Goal: Transaction & Acquisition: Register for event/course

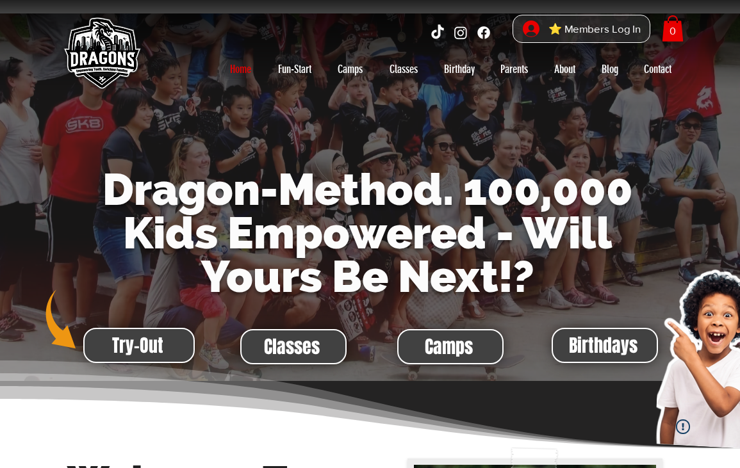
click at [433, 351] on span "Camps" at bounding box center [449, 347] width 48 height 25
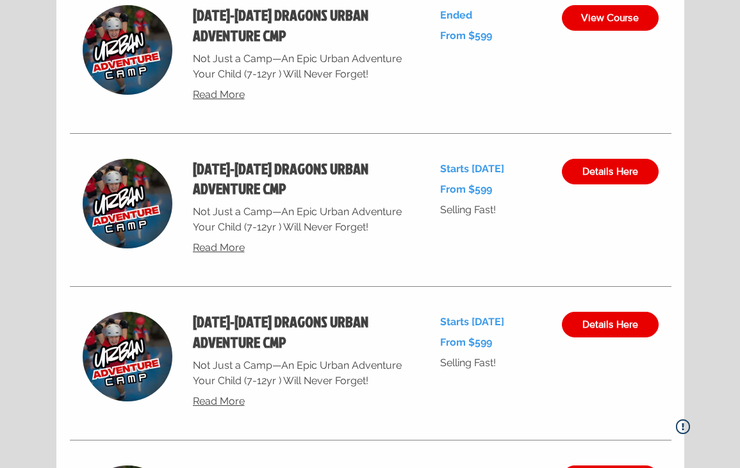
scroll to position [4901, 0]
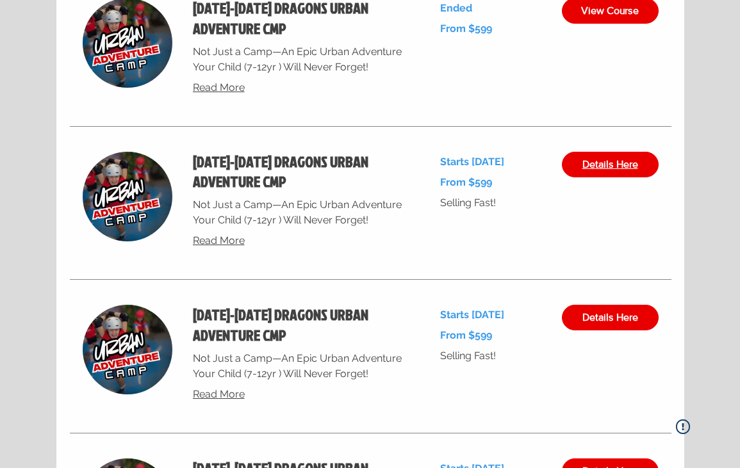
click at [577, 173] on link "Details Here" at bounding box center [610, 165] width 97 height 26
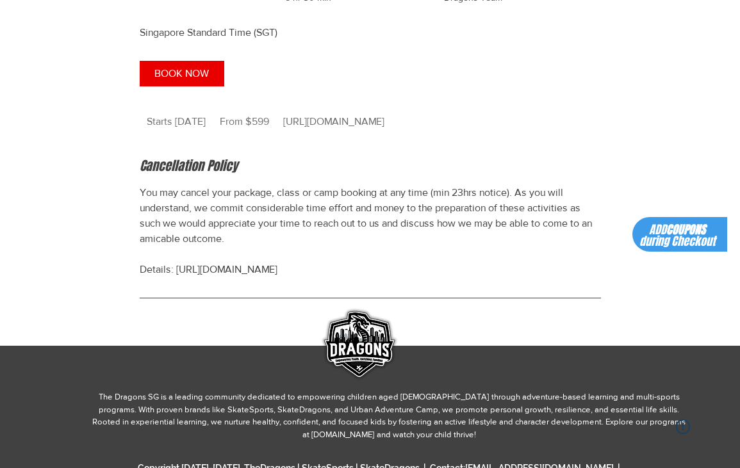
scroll to position [1356, 0]
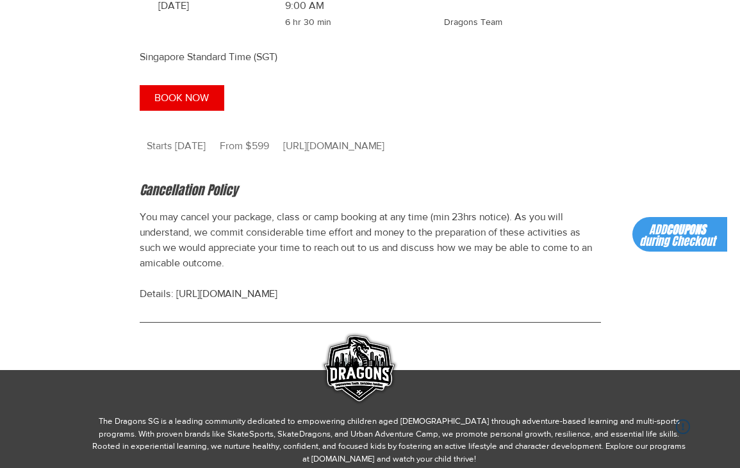
click at [668, 235] on span "ADD COUPONS during Checkout" at bounding box center [678, 236] width 76 height 28
click at [198, 103] on button "BOOK NOW" at bounding box center [182, 98] width 85 height 26
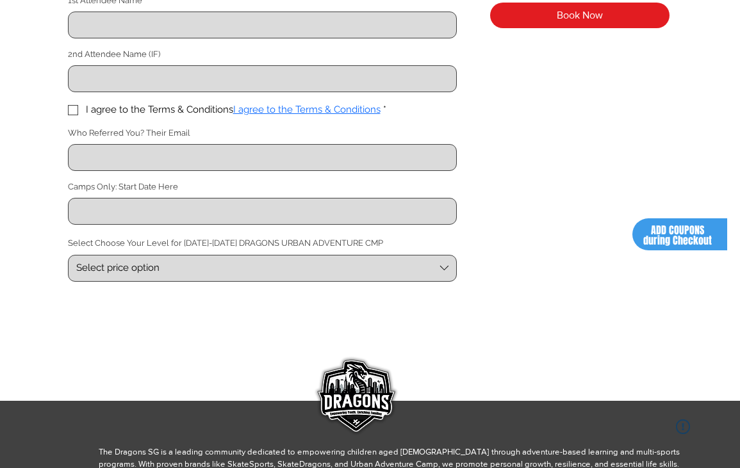
scroll to position [449, 0]
click at [272, 270] on span "Select price option" at bounding box center [255, 267] width 359 height 13
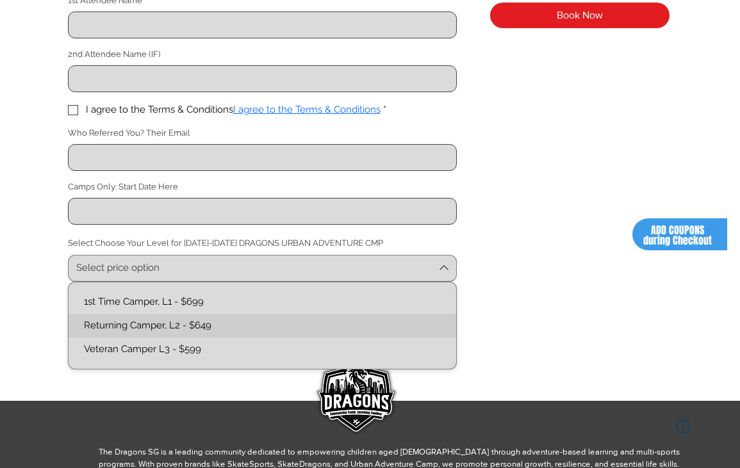
click at [247, 324] on L2-text "Returning Camper, L2 - $649" at bounding box center [262, 325] width 372 height 13
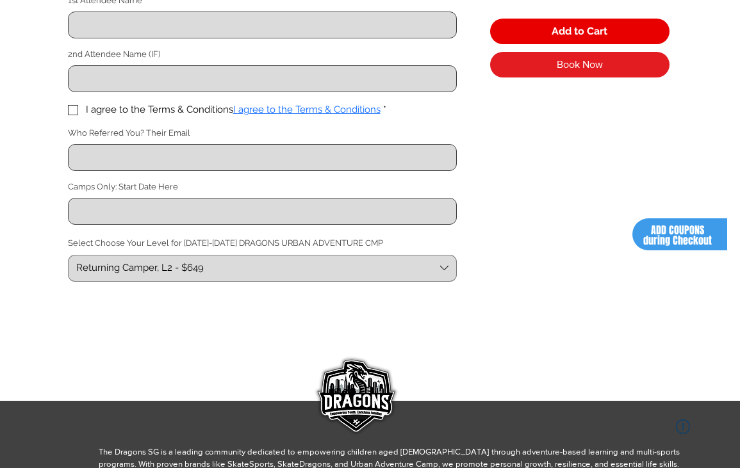
click at [693, 242] on span "ADD COUPONS during Checkout" at bounding box center [677, 235] width 69 height 25
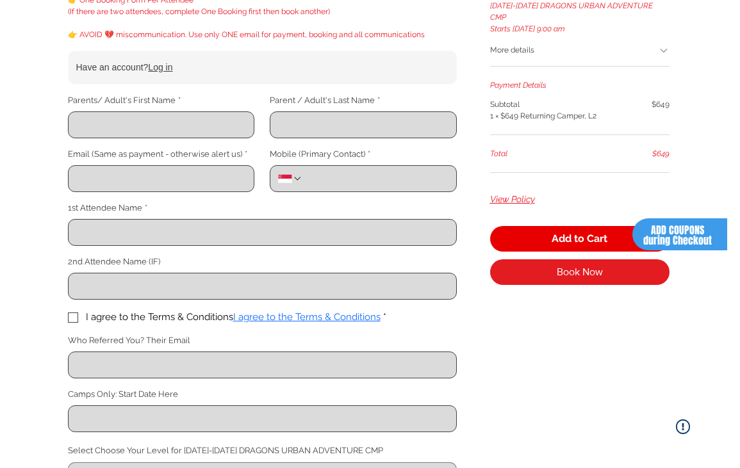
scroll to position [244, 0]
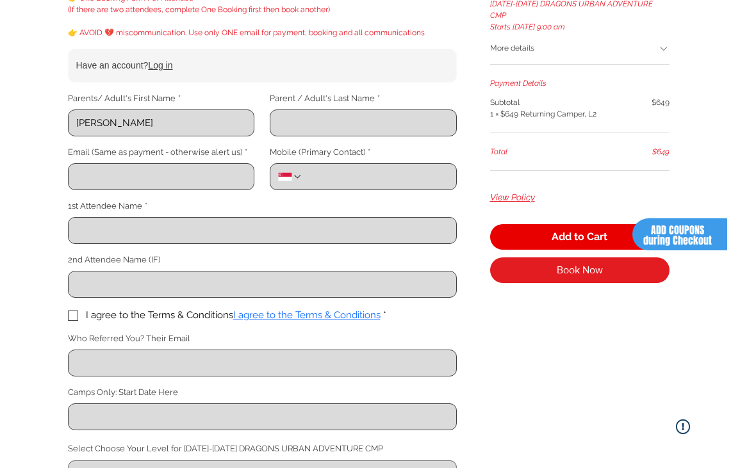
type input "[PERSON_NAME]"
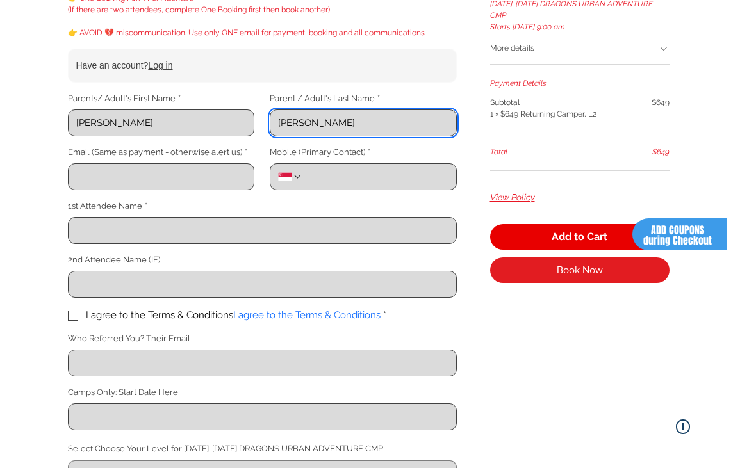
type input "[PERSON_NAME]"
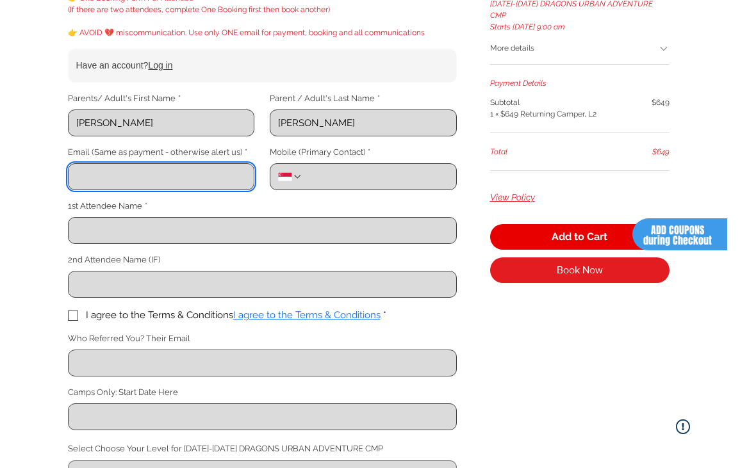
click at [130, 178] on input "Email (Same as payment - otherwise alert us) *" at bounding box center [158, 177] width 178 height 26
type input "[EMAIL_ADDRESS][DOMAIN_NAME]"
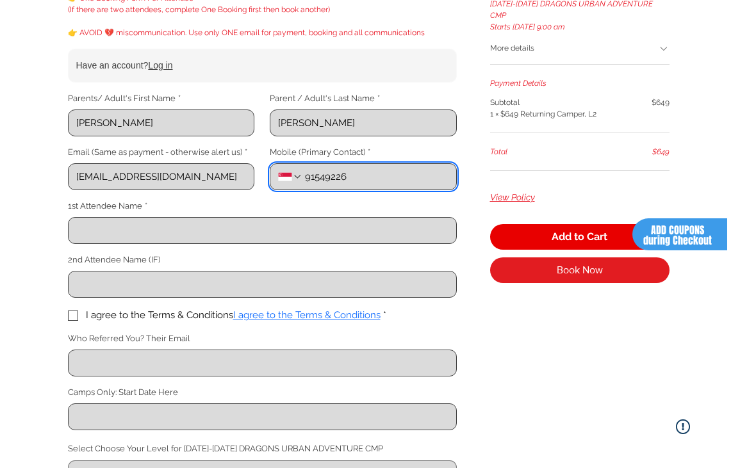
type input "91549226"
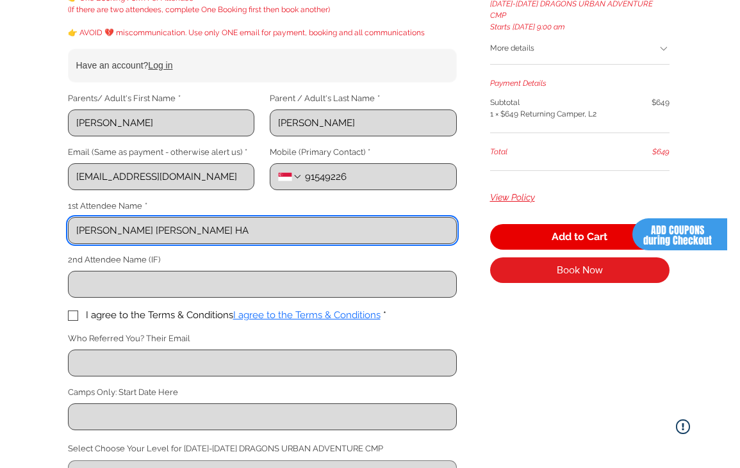
type input "[PERSON_NAME] TAN [PERSON_NAME]"
click at [74, 318] on span "main content" at bounding box center [73, 316] width 10 height 10
click at [68, 316] on input "I agree to the Terms & Conditions I agree to the Terms & Conditions *" at bounding box center [67, 315] width 1 height 1
checkbox input "true"
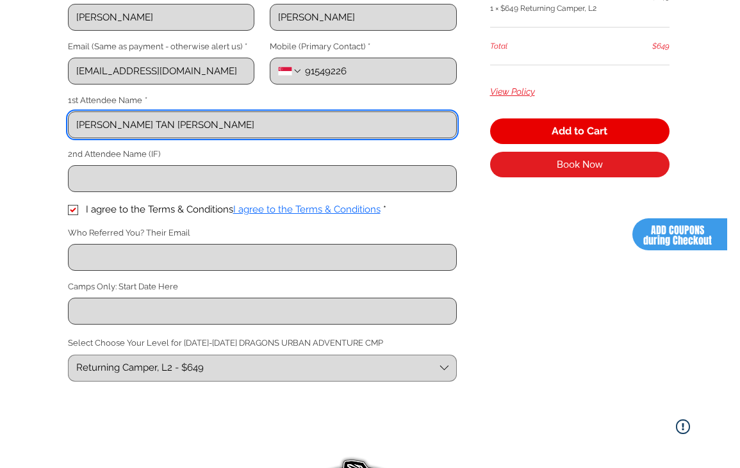
scroll to position [350, 0]
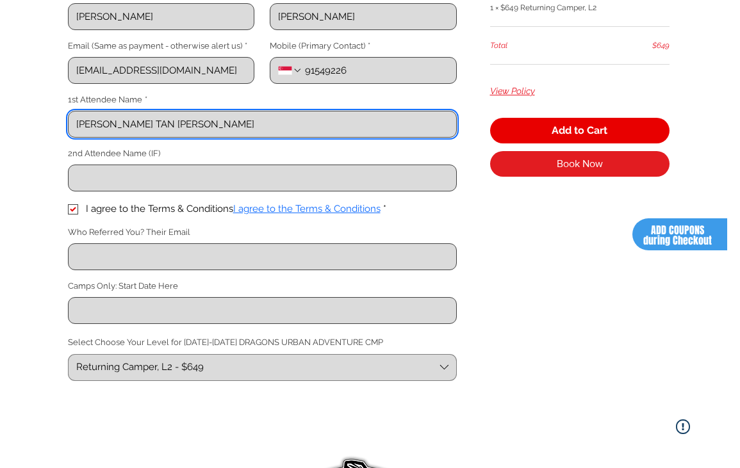
type input "[PERSON_NAME] TAN [PERSON_NAME]"
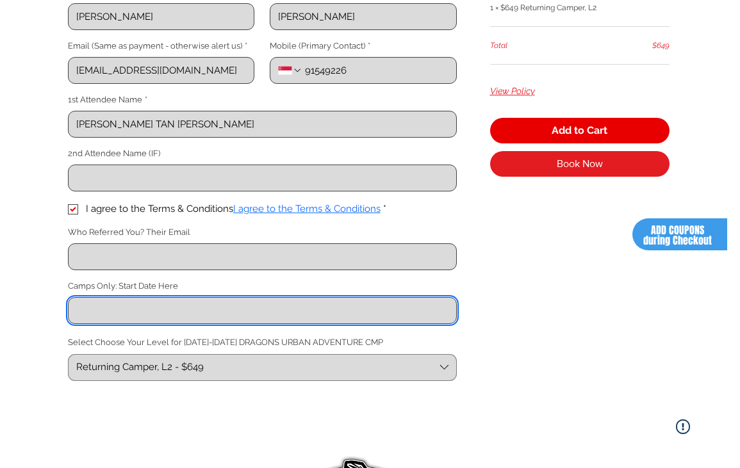
click at [144, 307] on input "Camps Only: Start Date Here" at bounding box center [259, 311] width 380 height 26
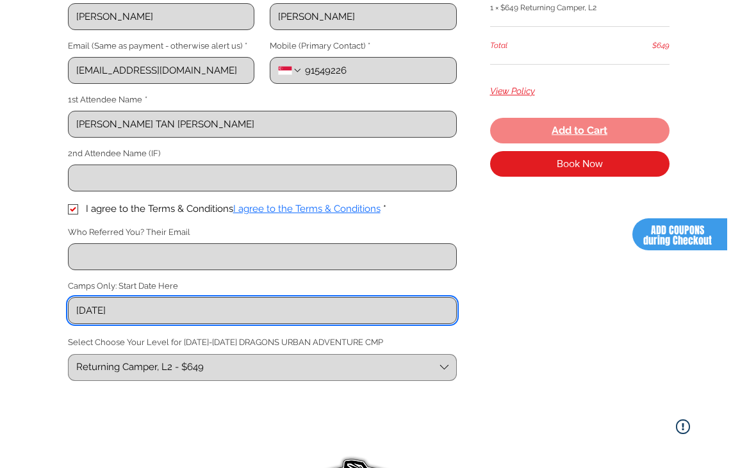
type input "[DATE]"
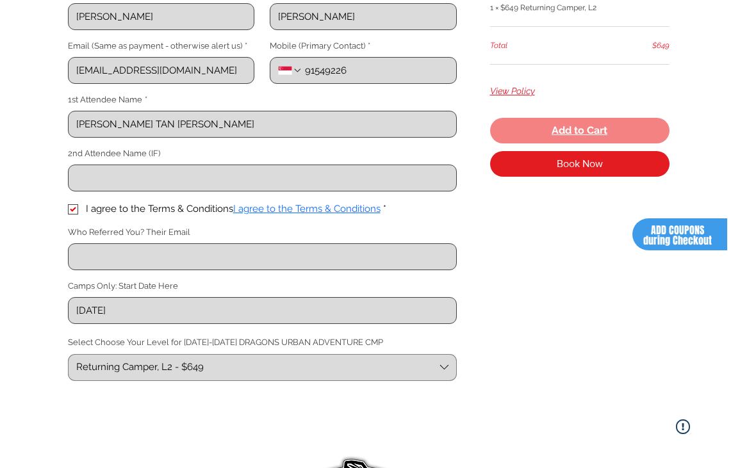
click at [597, 126] on span "Add to Cart" at bounding box center [580, 131] width 56 height 10
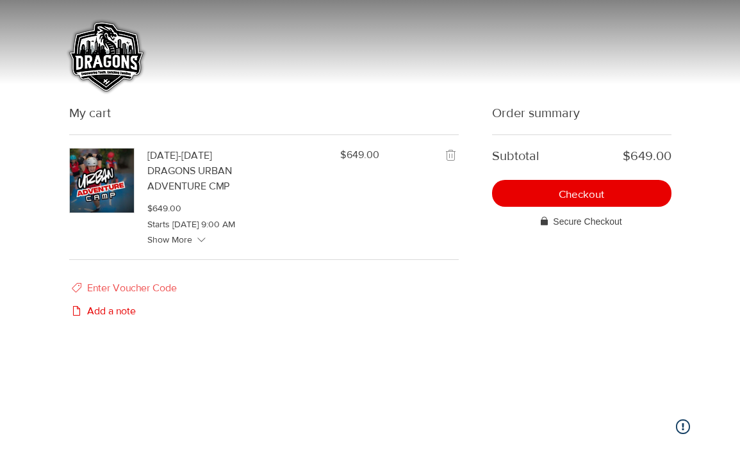
click at [153, 296] on span "Enter Voucher Code" at bounding box center [132, 288] width 90 height 15
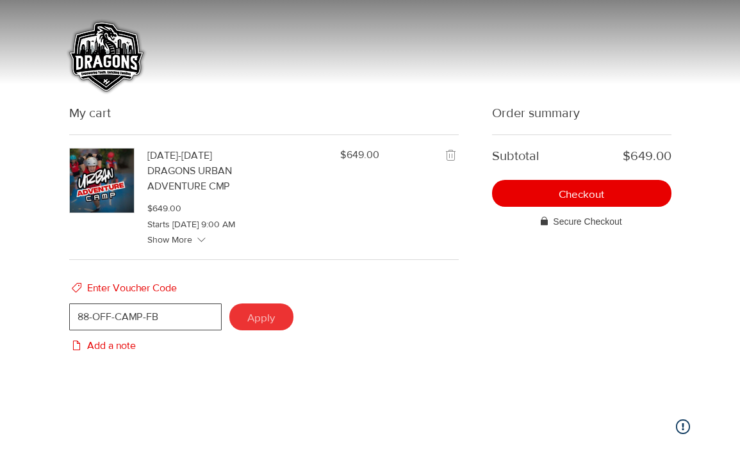
type input "88-OFF-CAMP-FB"
click at [247, 323] on span "Apply" at bounding box center [261, 317] width 28 height 11
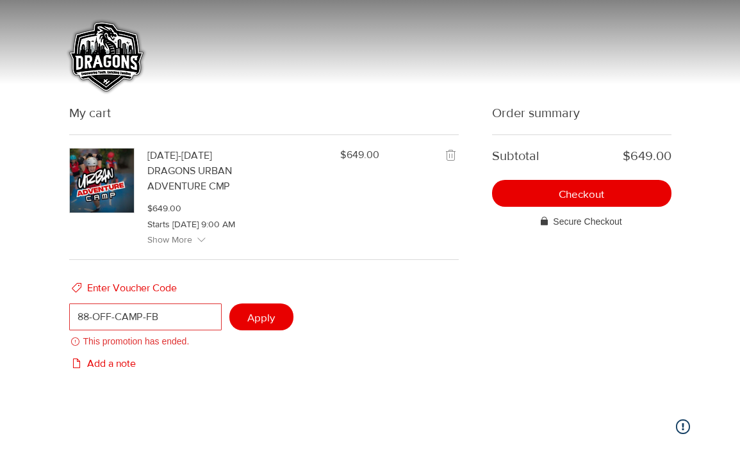
click at [170, 247] on span "Show More" at bounding box center [169, 240] width 45 height 13
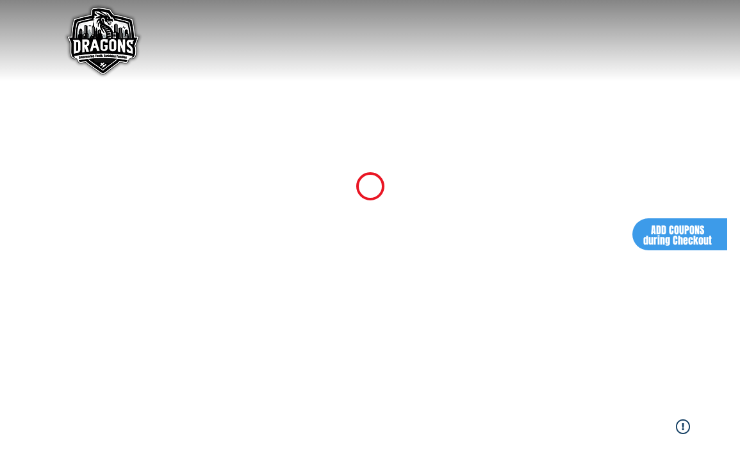
scroll to position [350, 0]
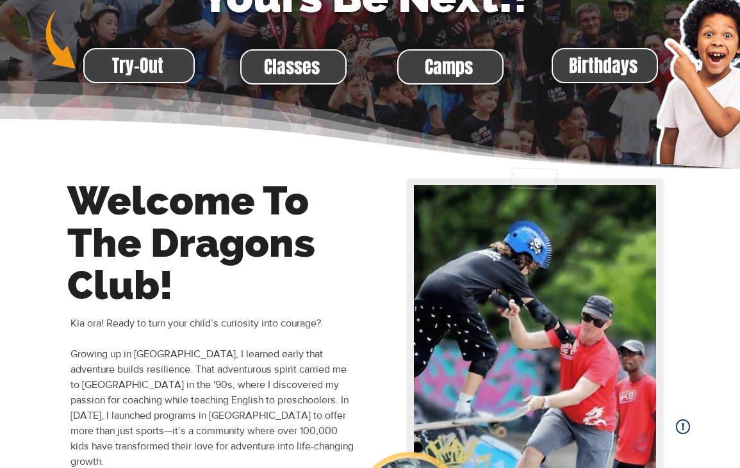
scroll to position [158, 0]
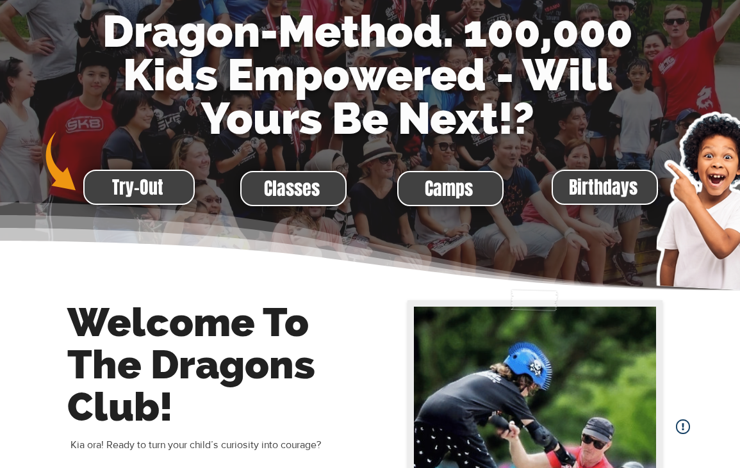
click at [430, 185] on span "Camps" at bounding box center [449, 188] width 48 height 25
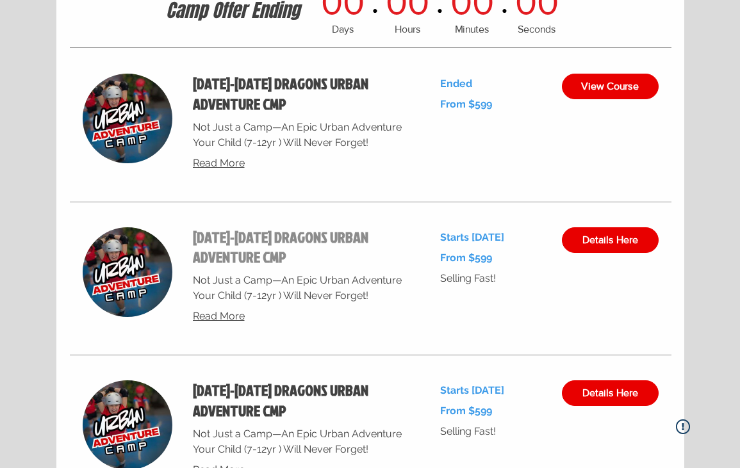
scroll to position [4826, 0]
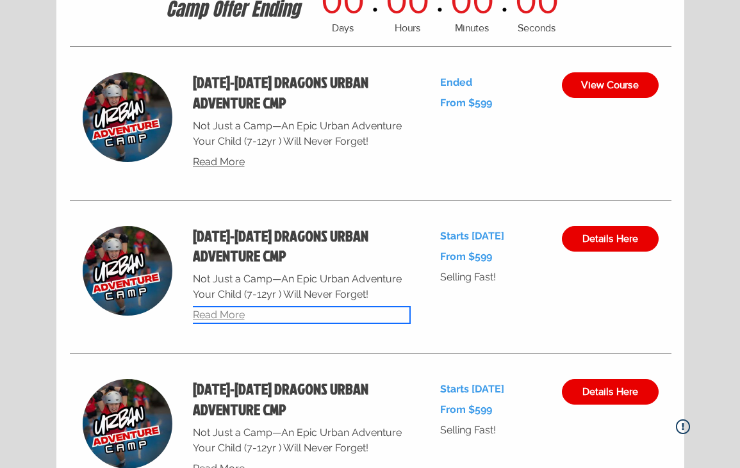
click at [229, 312] on span "Read More" at bounding box center [219, 315] width 52 height 12
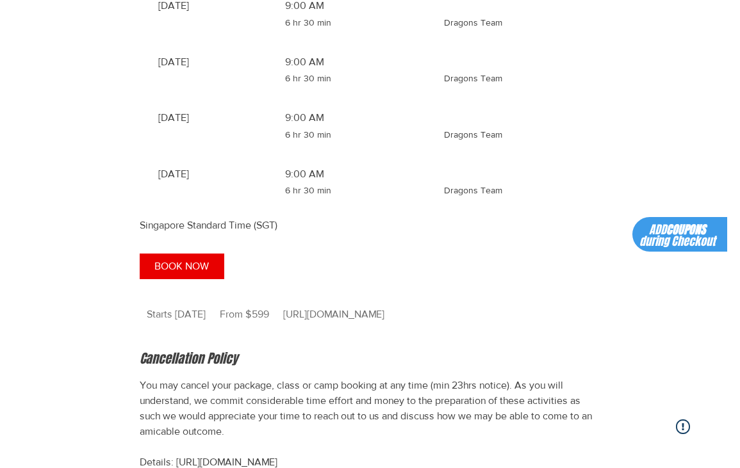
scroll to position [1193, 0]
